Goal: Task Accomplishment & Management: Manage account settings

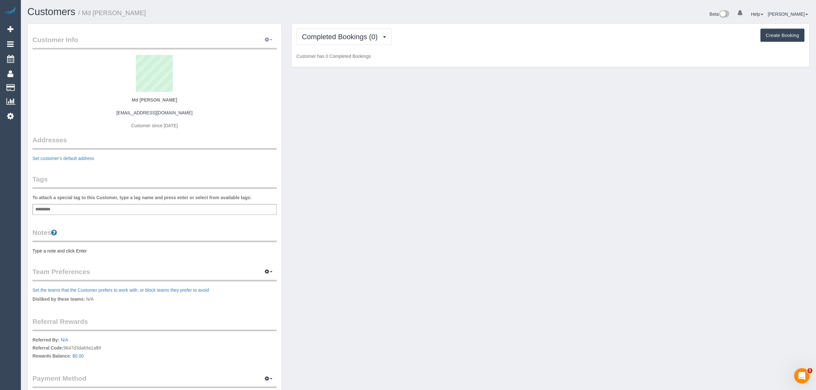
click at [268, 38] on icon "button" at bounding box center [267, 40] width 4 height 4
click at [256, 49] on link "Edit Contact Info" at bounding box center [249, 52] width 56 height 8
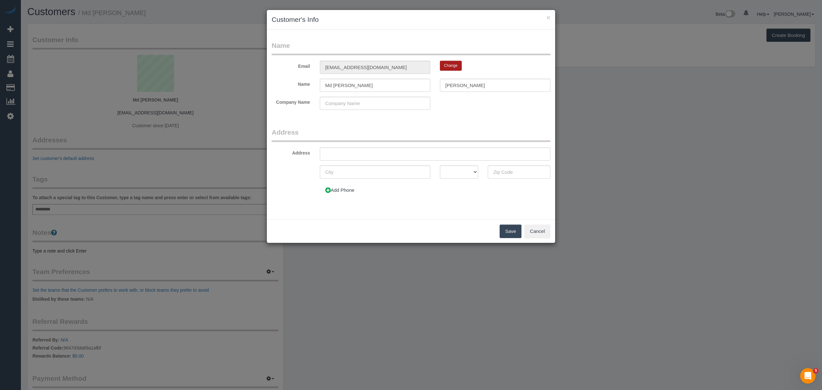
click at [440, 66] on button "Change" at bounding box center [451, 66] width 22 height 10
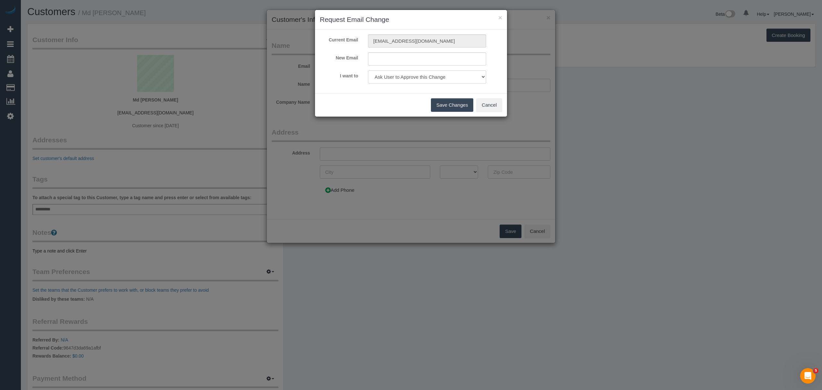
click at [451, 77] on select "Ask User to Approve this Change Change Email and send 'Confirm your Account' em…" at bounding box center [427, 76] width 119 height 13
click at [427, 52] on form "Current Email [EMAIL_ADDRESS][DOMAIN_NAME] New Email I want to Ask User to Appr…" at bounding box center [411, 58] width 182 height 49
click at [352, 42] on div "Current Email [EMAIL_ADDRESS][DOMAIN_NAME]" at bounding box center [411, 40] width 192 height 13
click at [395, 56] on input "text" at bounding box center [427, 58] width 119 height 13
paste input "[EMAIL_ADDRESS][DOMAIN_NAME]"
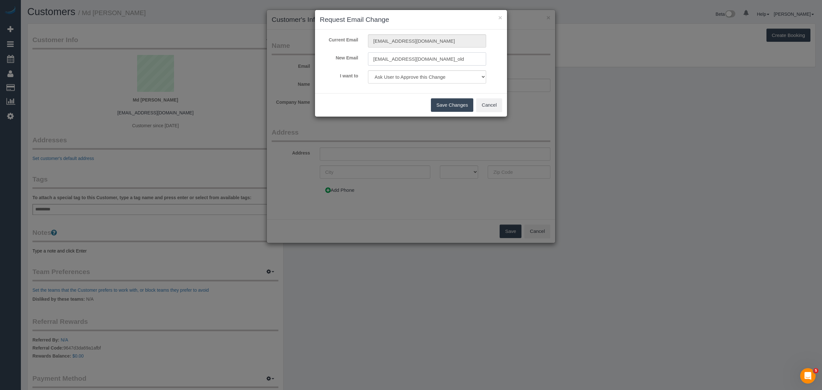
type input "[EMAIL_ADDRESS][DOMAIN_NAME]_old"
click at [450, 75] on select "Ask User to Approve this Change Change Email and send 'Confirm your Account' em…" at bounding box center [427, 76] width 119 height 13
select select "change"
click at [368, 70] on select "Ask User to Approve this Change Change Email and send 'Confirm your Account' em…" at bounding box center [427, 76] width 119 height 13
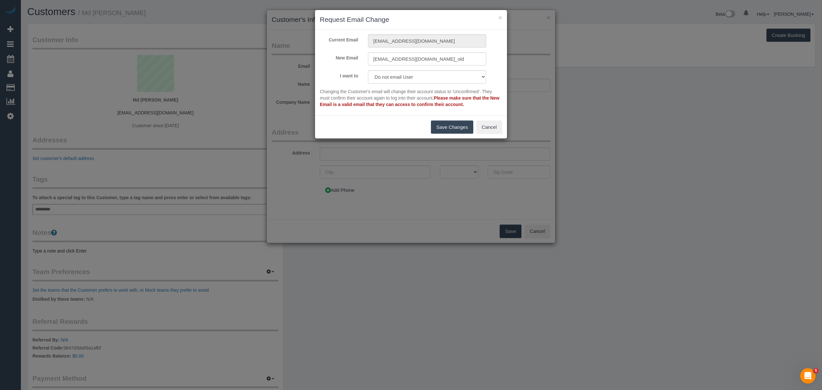
click at [446, 132] on button "Save Changes" at bounding box center [452, 126] width 42 height 13
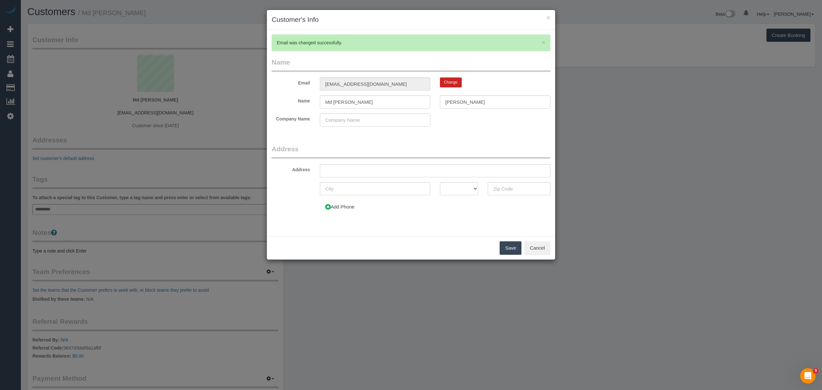
type input "[EMAIL_ADDRESS][DOMAIN_NAME]_old"
click at [506, 247] on button "Save" at bounding box center [511, 247] width 22 height 13
